Goal: Use online tool/utility

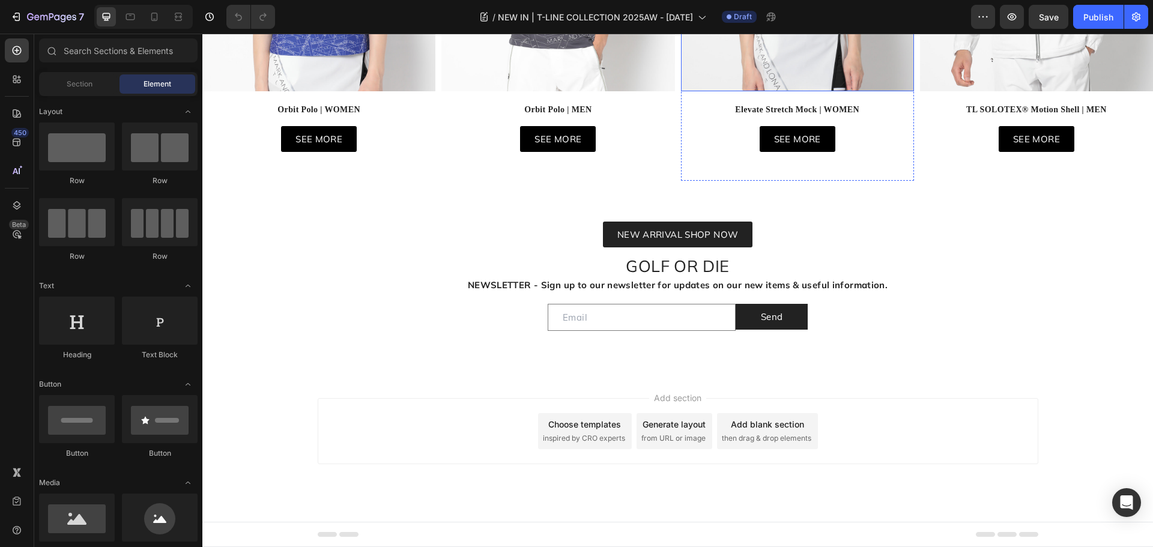
scroll to position [1141, 0]
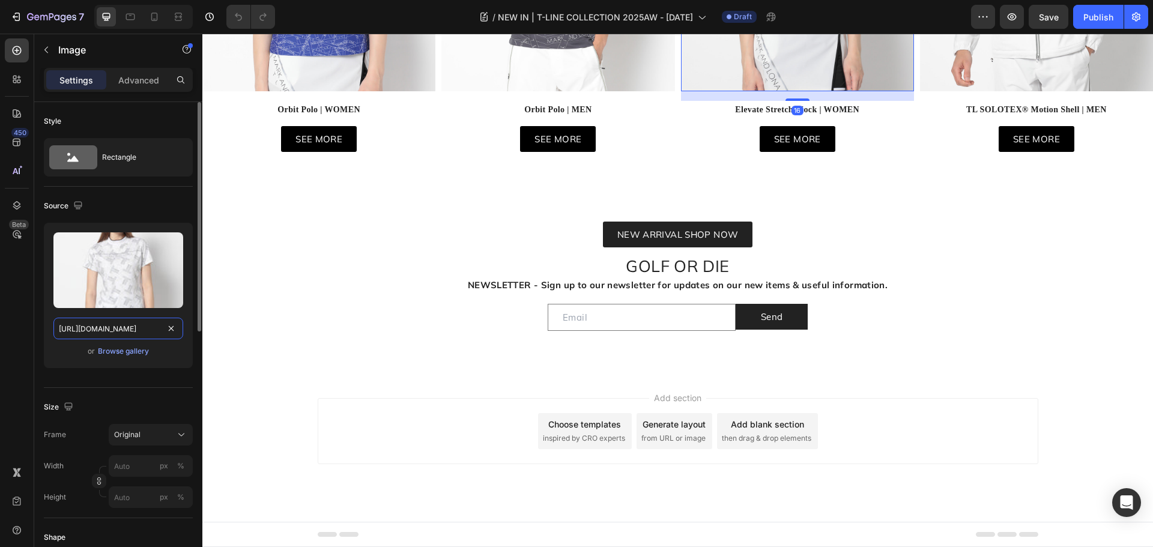
click at [117, 326] on input "[URL][DOMAIN_NAME]" at bounding box center [118, 329] width 130 height 22
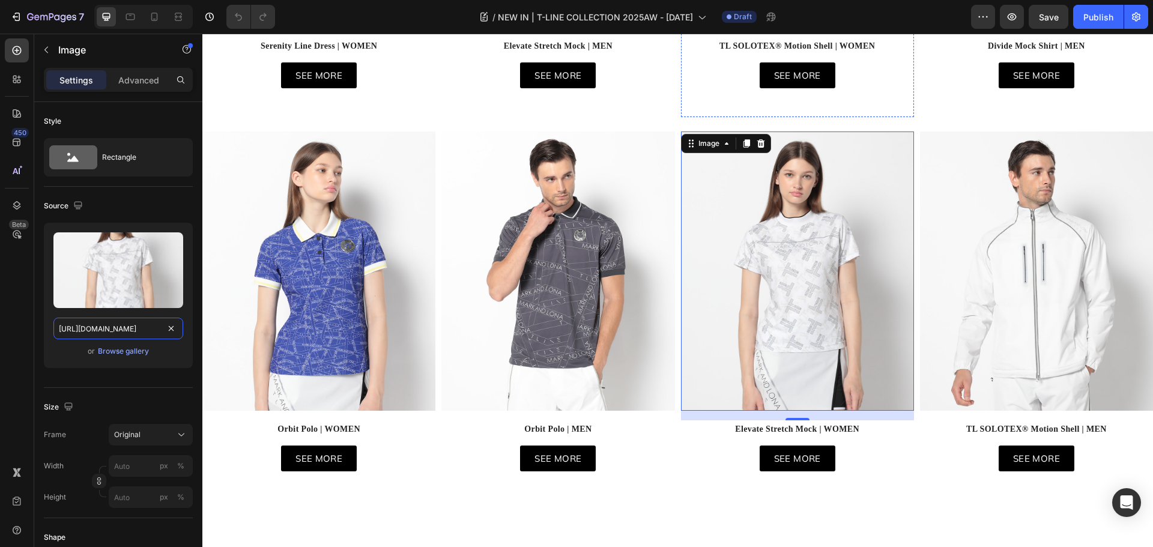
scroll to position [721, 0]
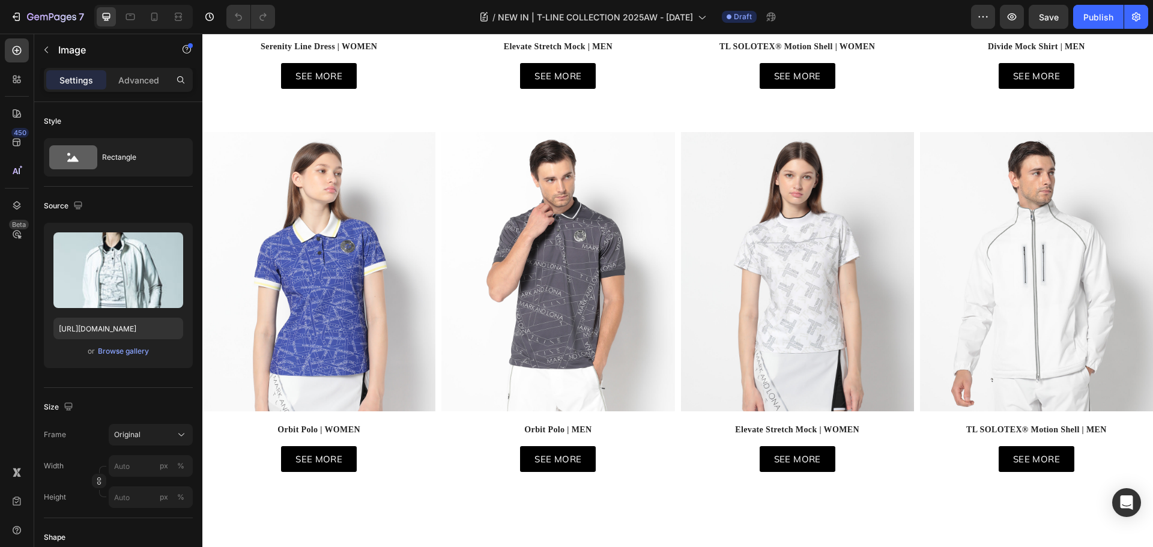
click at [846, 28] on img at bounding box center [797, 28] width 233 height 0
click at [106, 329] on input "[URL][DOMAIN_NAME]" at bounding box center [118, 329] width 130 height 22
type input "[URL][DOMAIN_NAME]"
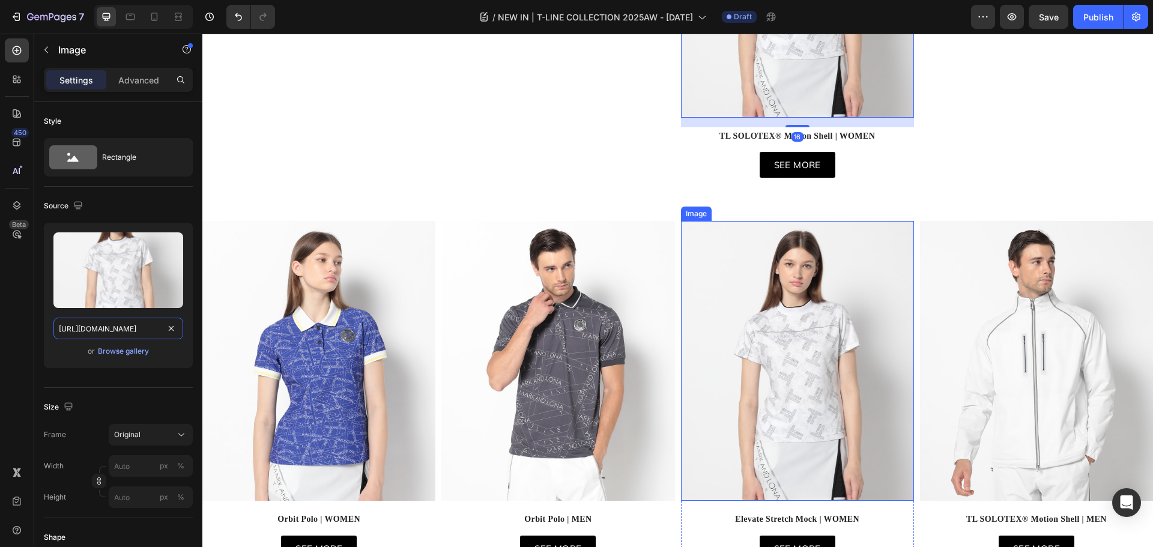
scroll to position [1081, 0]
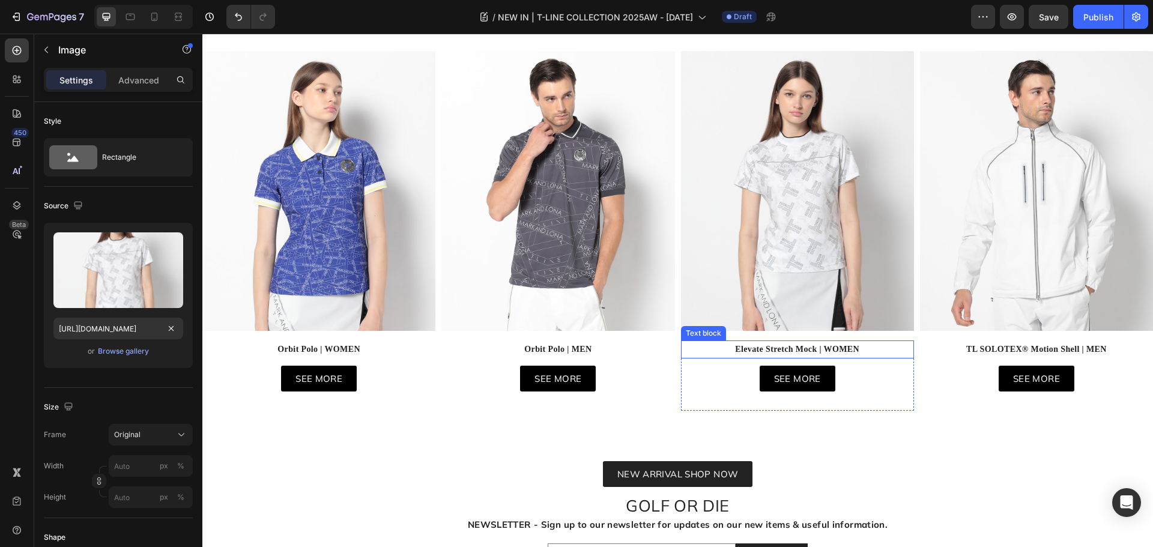
click at [742, 354] on strong "Elevate Stretch Mock | WOMEN" at bounding box center [797, 349] width 124 height 9
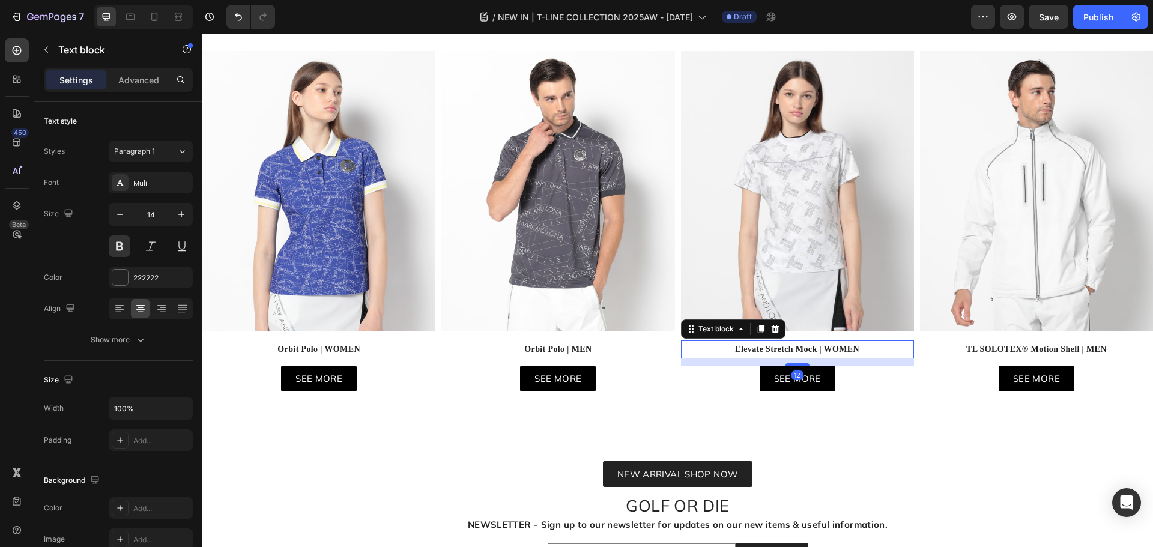
click at [742, 354] on strong "Elevate Stretch Mock | WOMEN" at bounding box center [797, 349] width 124 height 9
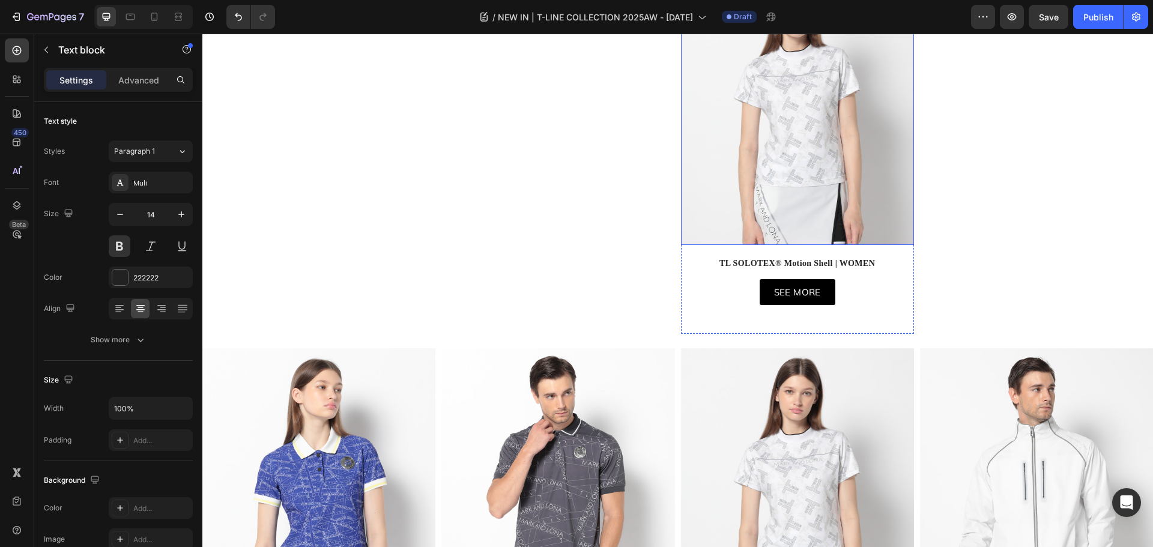
scroll to position [781, 0]
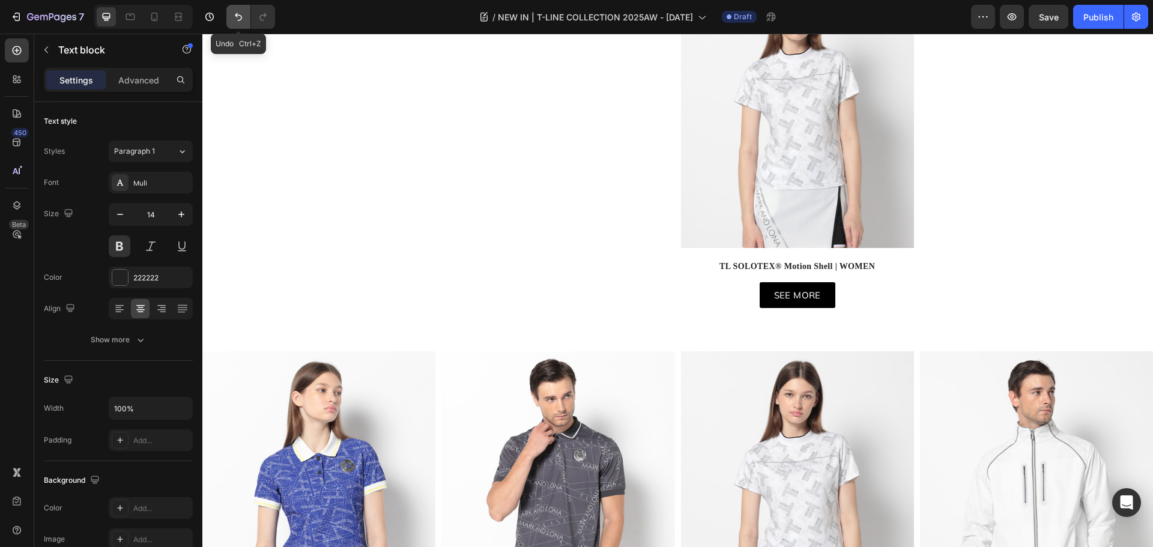
click at [233, 19] on icon "Undo/Redo" at bounding box center [238, 17] width 12 height 12
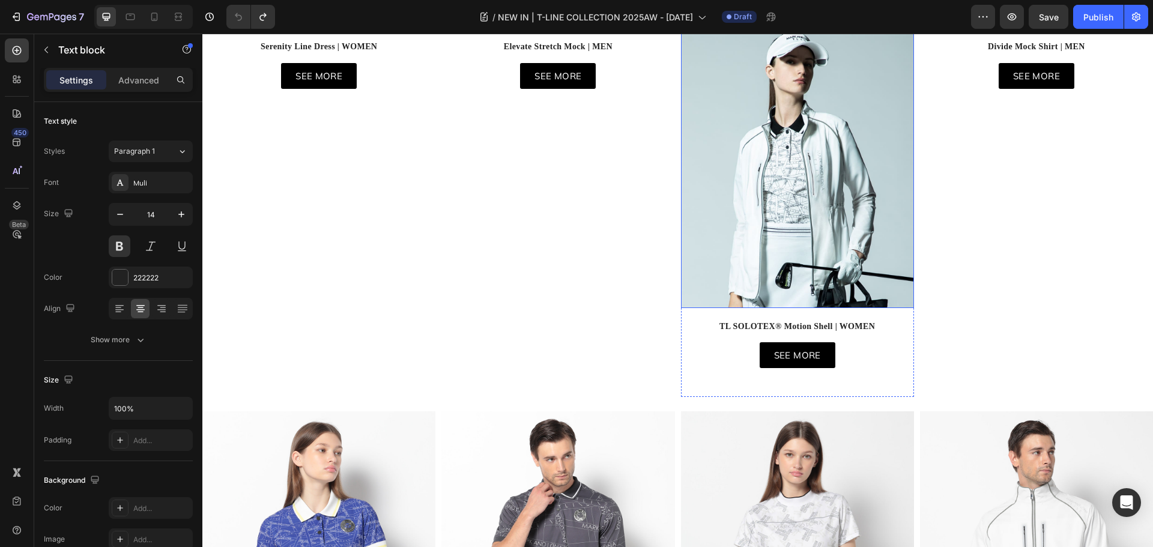
scroll to position [601, 0]
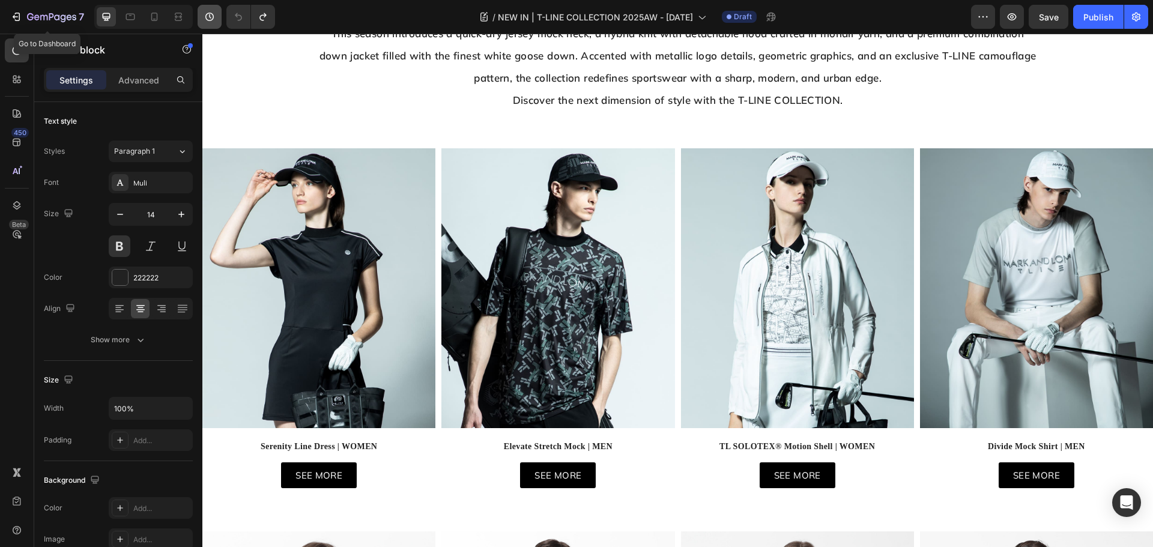
drag, startPoint x: 25, startPoint y: 22, endPoint x: 202, endPoint y: 10, distance: 178.2
click at [25, 22] on div "7" at bounding box center [47, 17] width 74 height 14
